Goal: Navigation & Orientation: Find specific page/section

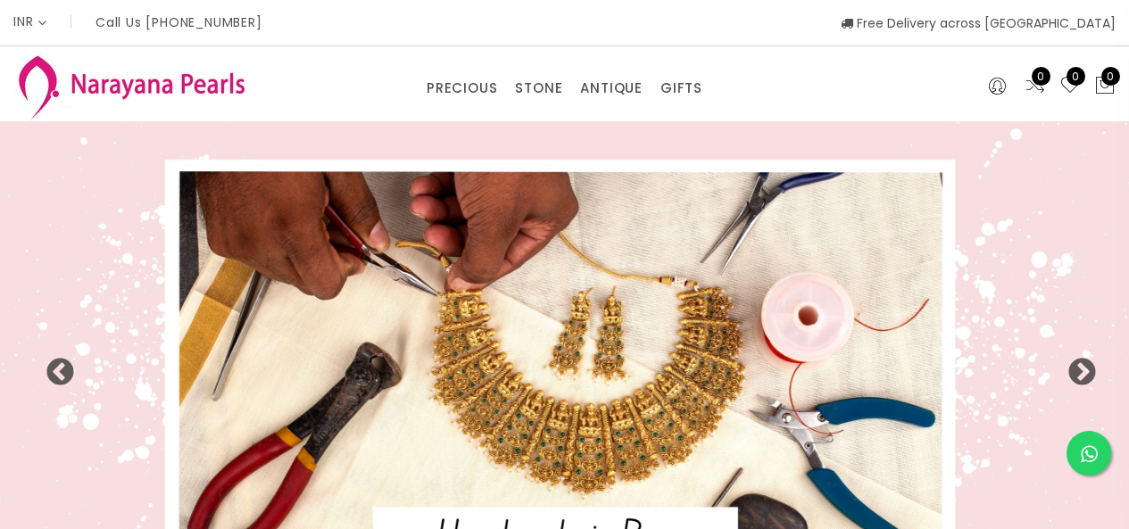
select select "INR"
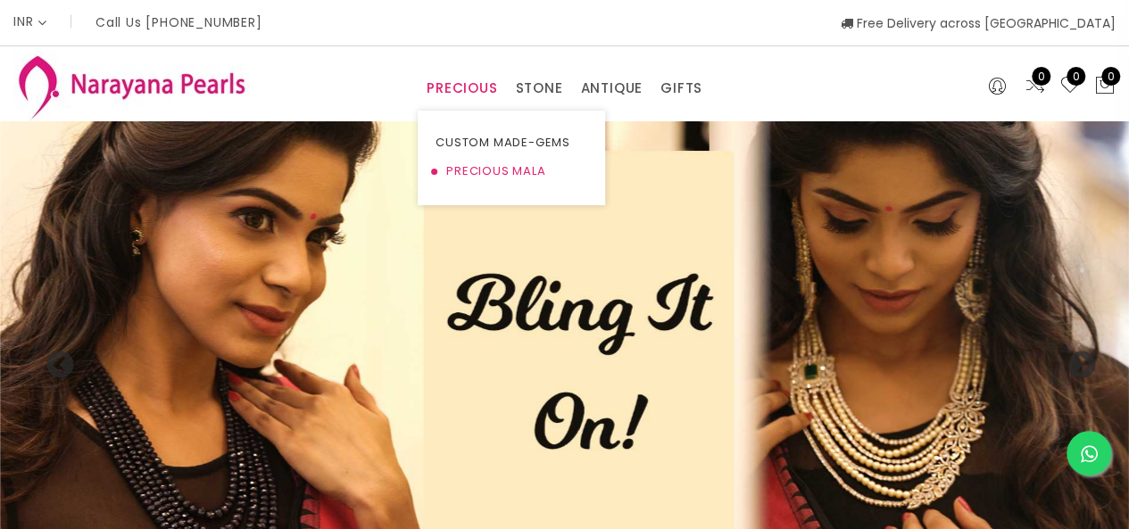
click at [475, 171] on link "PRECIOUS MALA" at bounding box center [512, 171] width 152 height 29
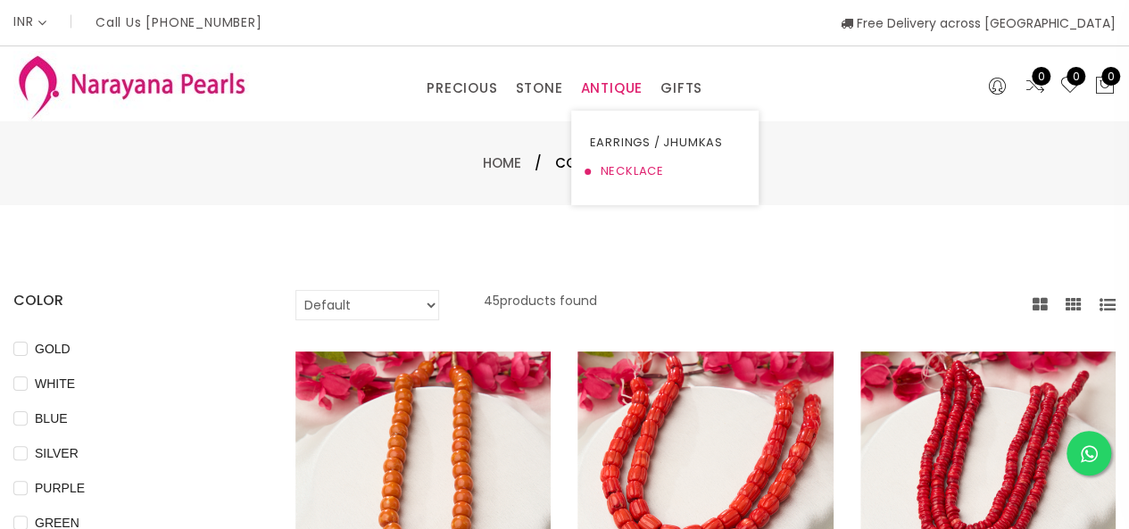
click at [621, 171] on link "NECKLACE" at bounding box center [665, 171] width 152 height 29
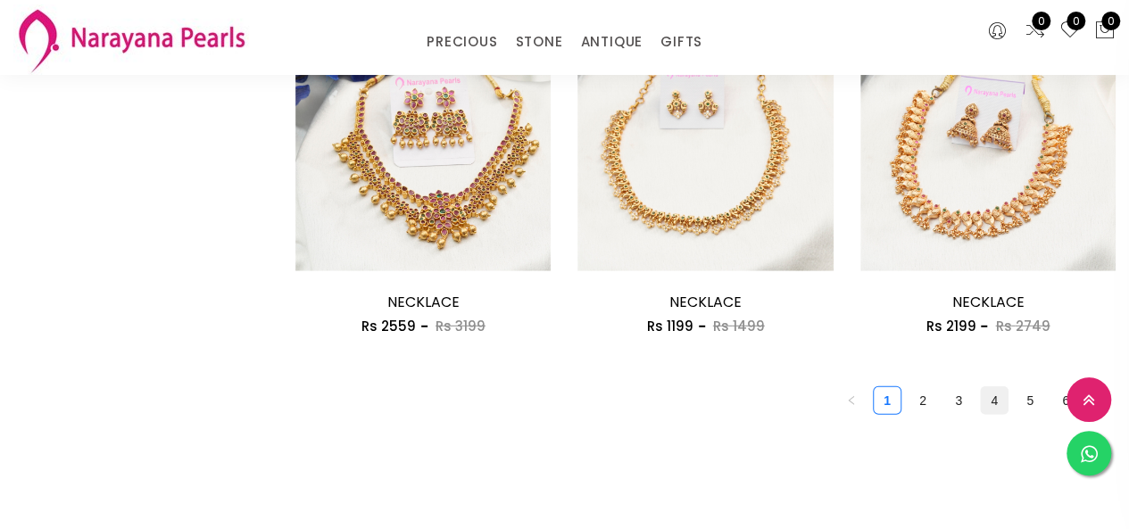
scroll to position [2329, 0]
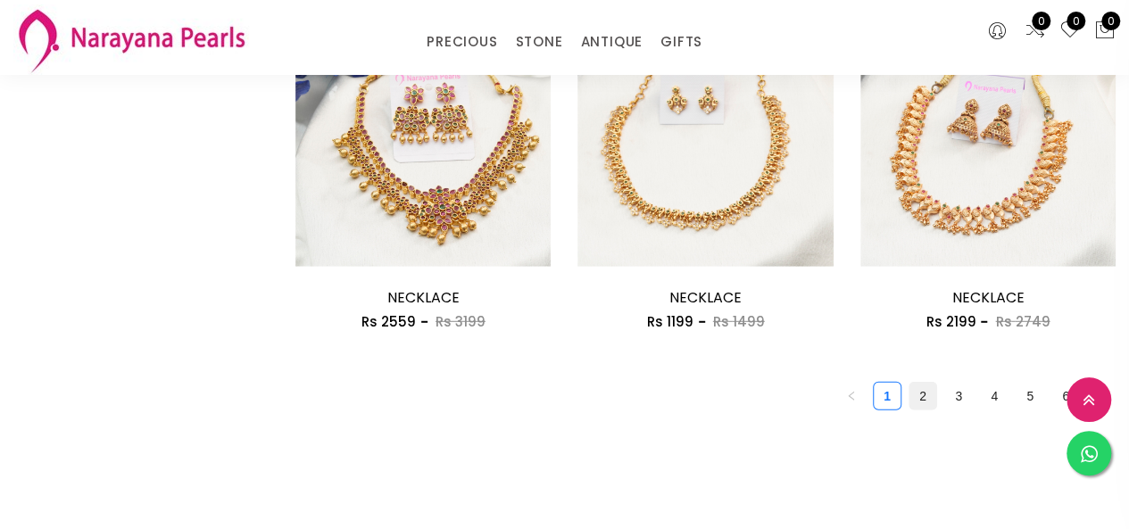
click at [926, 392] on link "2" at bounding box center [923, 396] width 27 height 27
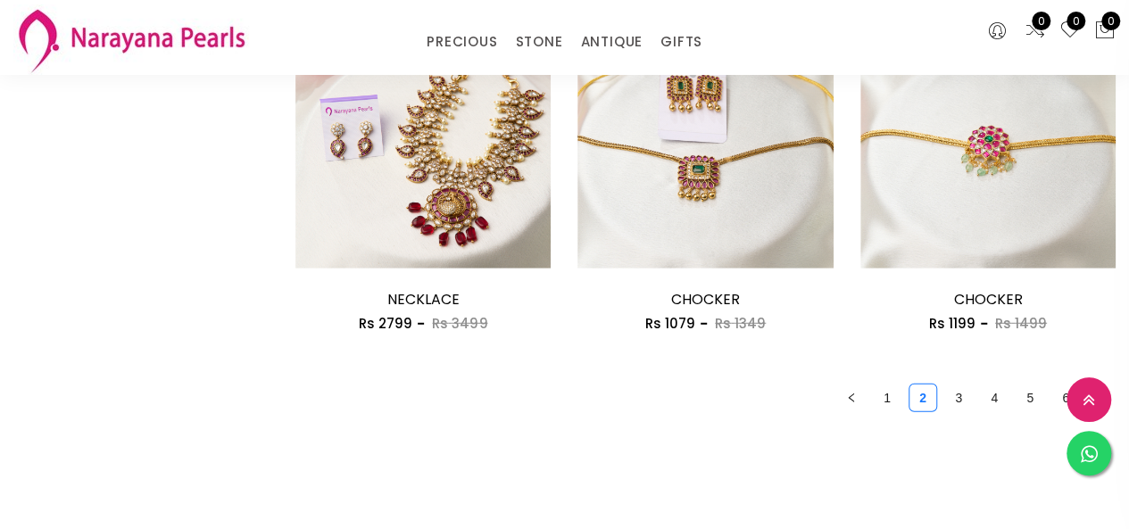
scroll to position [2316, 0]
